Goal: Information Seeking & Learning: Learn about a topic

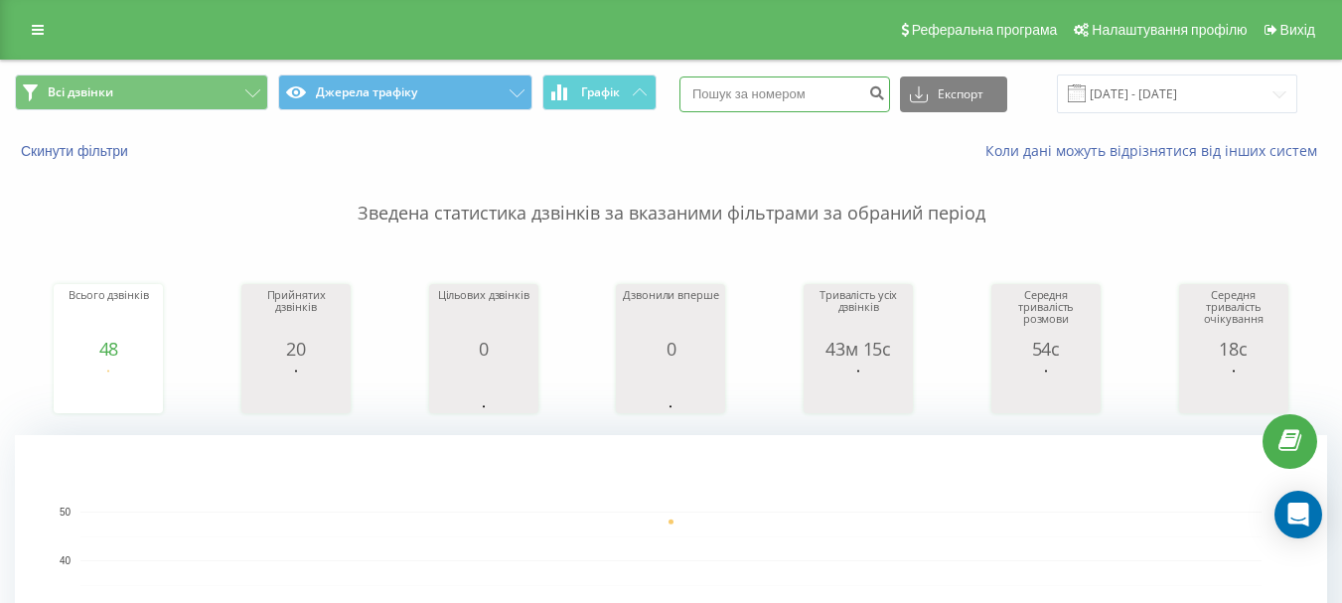
click at [770, 89] on input at bounding box center [784, 94] width 211 height 36
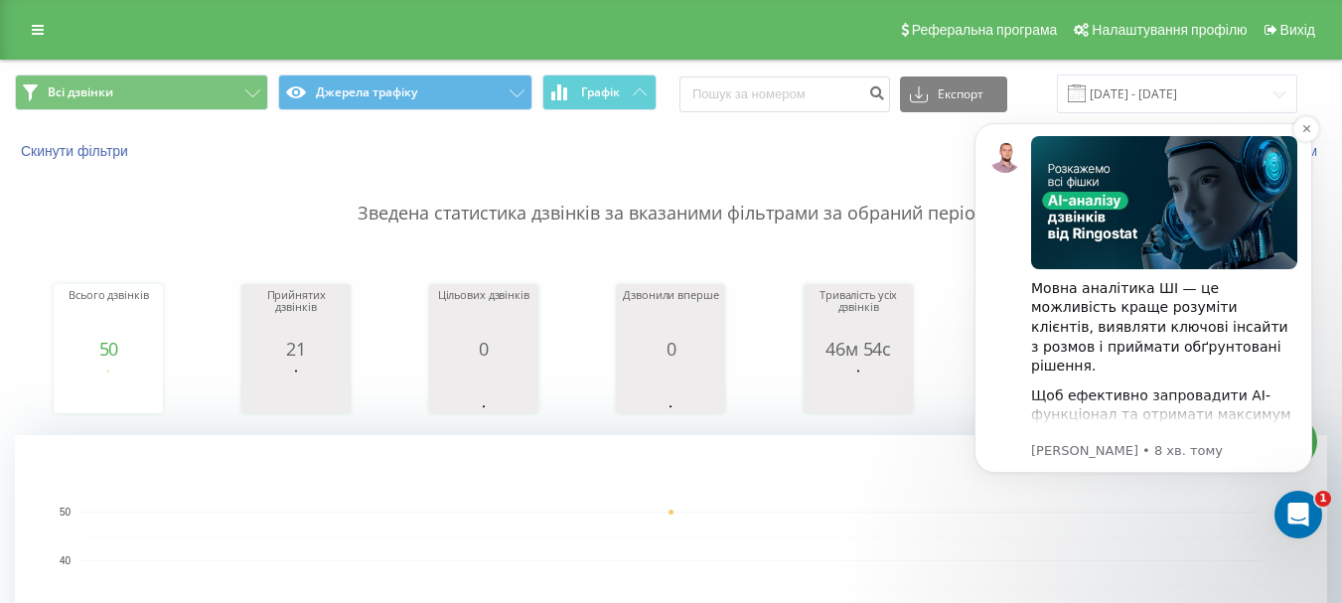
click at [1074, 311] on div "Мовна аналітика ШІ — це можливість краще розуміти клієнтів, виявляти ключові ін…" at bounding box center [1164, 327] width 266 height 97
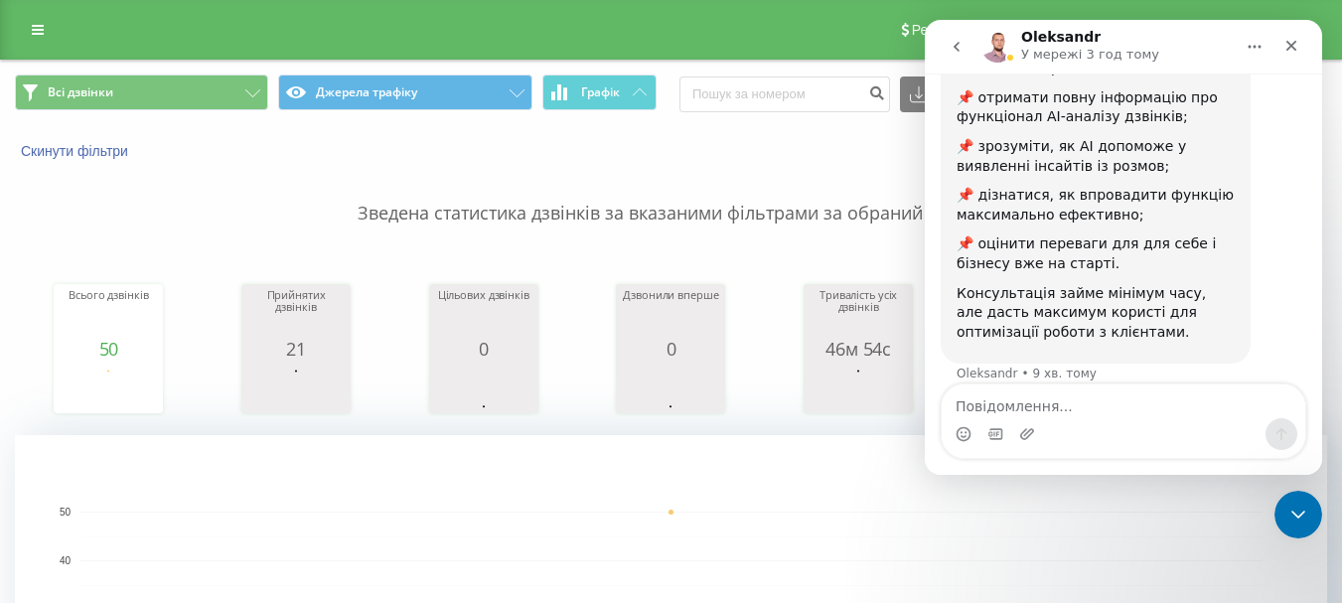
scroll to position [240, 0]
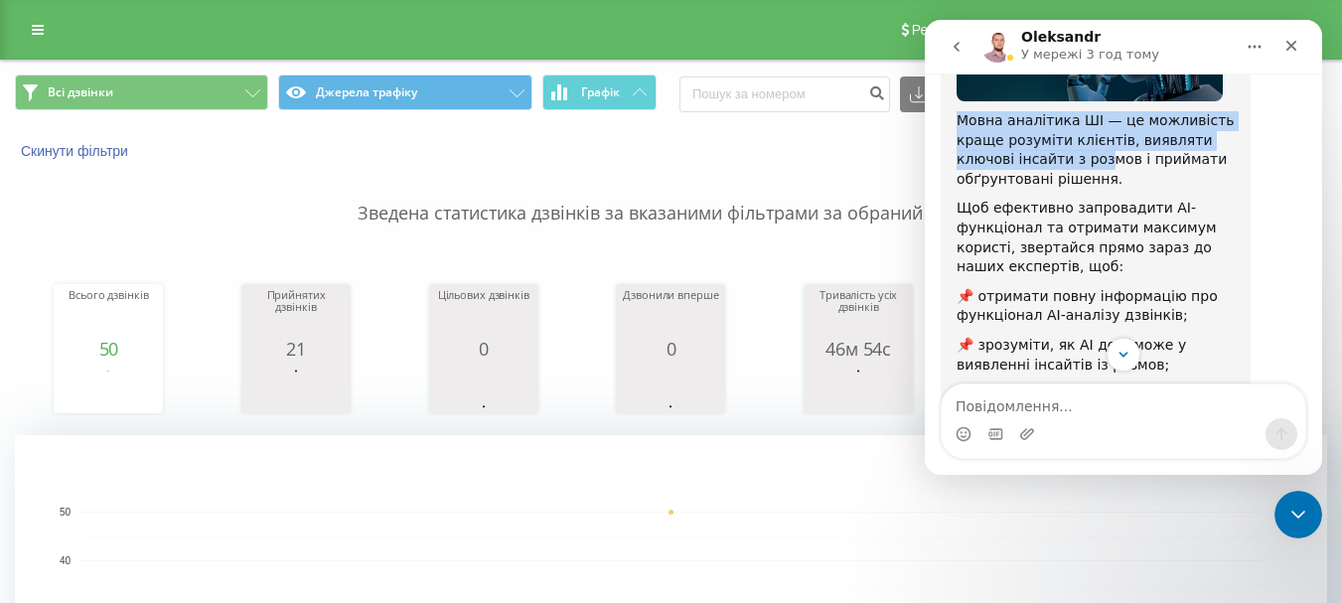
drag, startPoint x: 953, startPoint y: 96, endPoint x: 1044, endPoint y: 142, distance: 101.3
click at [1044, 142] on div "Мовна аналітика ШІ — це можливість краще розуміти клієнтів, виявляти ключові ін…" at bounding box center [1096, 259] width 310 height 606
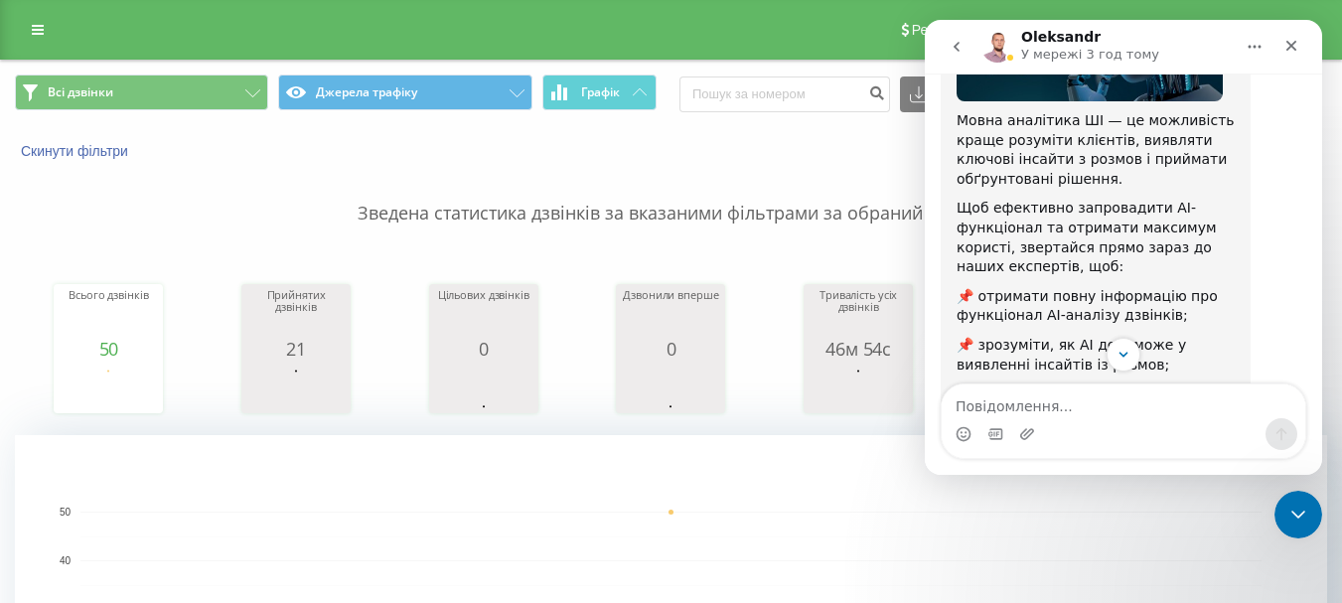
click at [1026, 199] on div "Щоб ефективно запровадити AI-функціонал та отримати максимум користі, звертайся…" at bounding box center [1095, 237] width 278 height 77
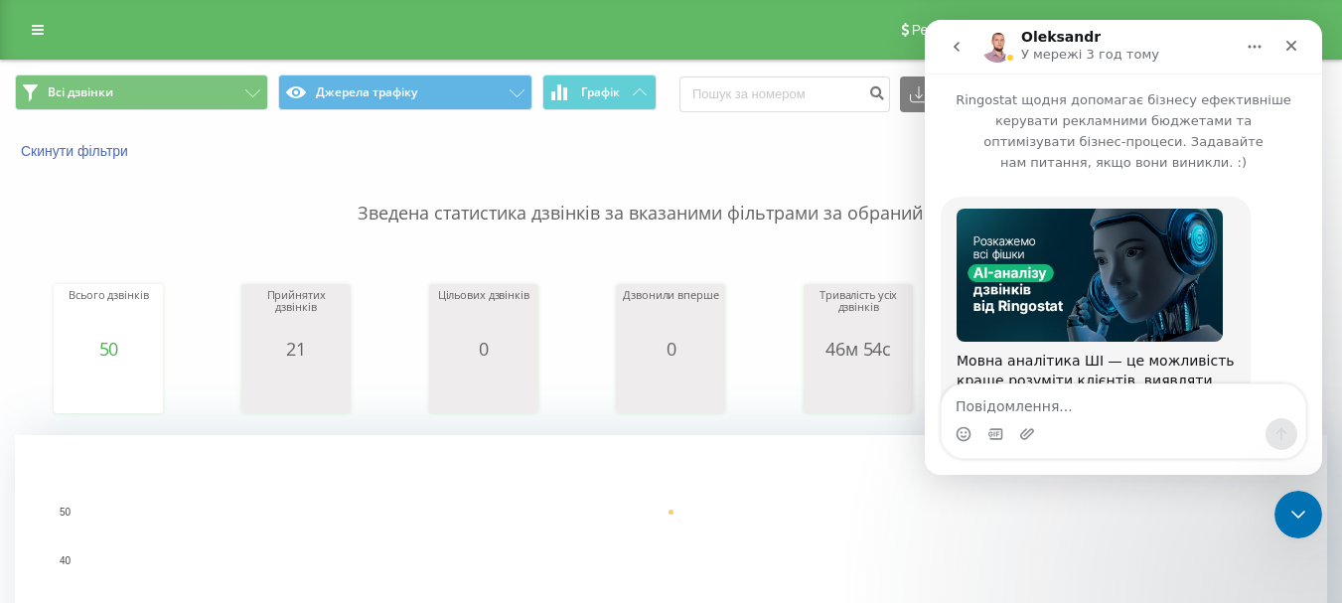
scroll to position [439, 0]
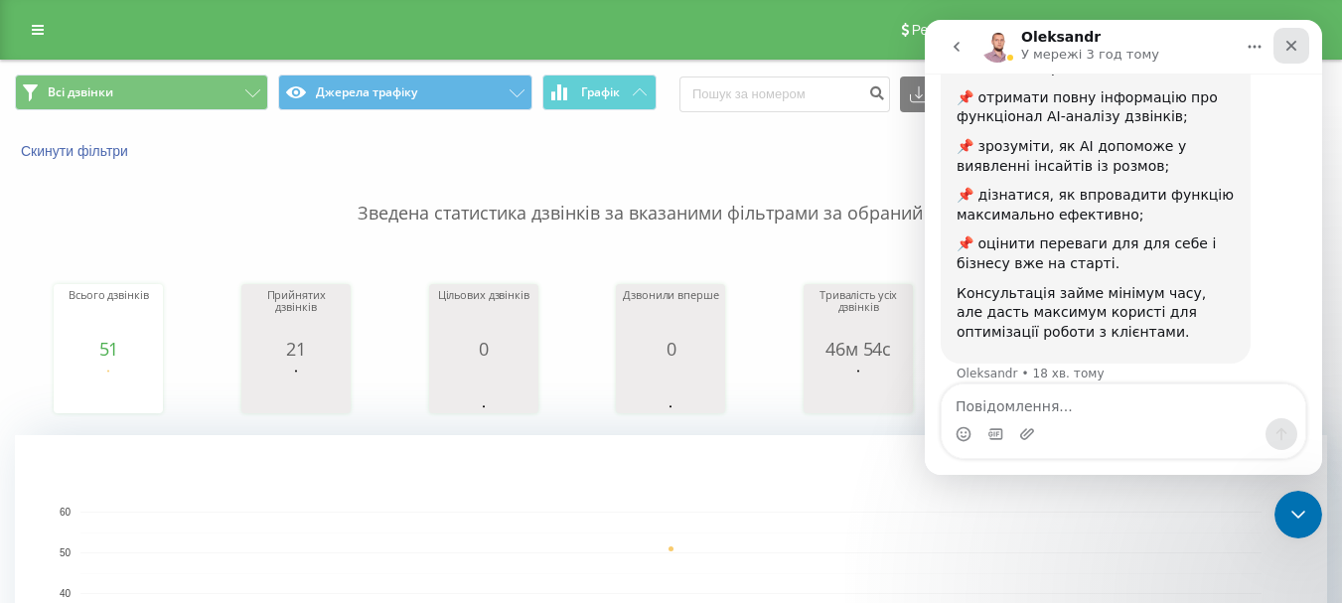
click at [1289, 45] on icon "Закрити" at bounding box center [1291, 46] width 11 height 11
